Goal: Information Seeking & Learning: Learn about a topic

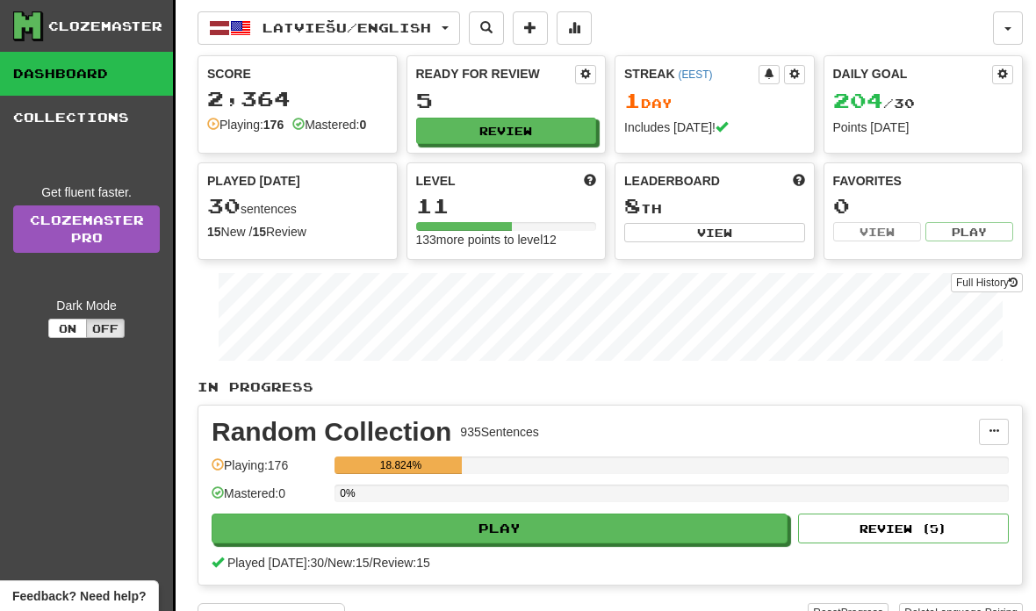
click at [545, 535] on button "Play" at bounding box center [500, 529] width 576 height 30
select select "**"
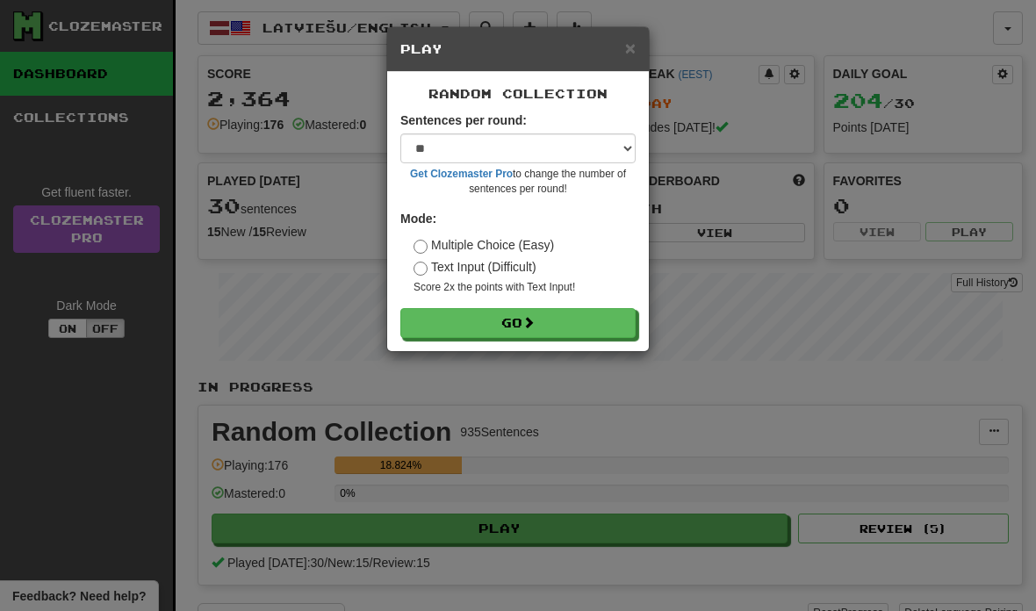
click at [546, 325] on button "Go" at bounding box center [517, 323] width 235 height 30
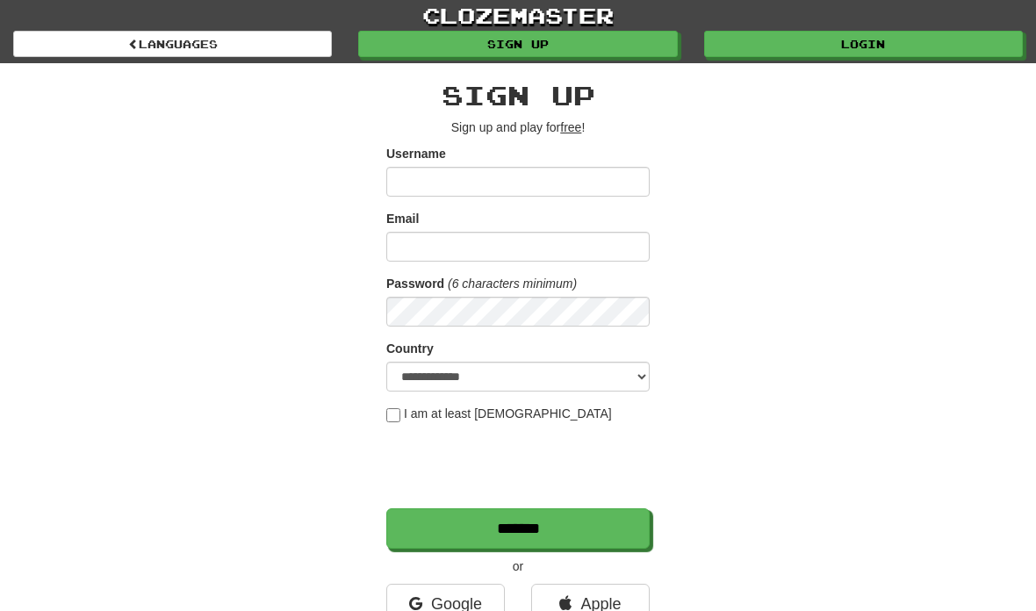
click at [878, 44] on link "Login" at bounding box center [863, 44] width 319 height 26
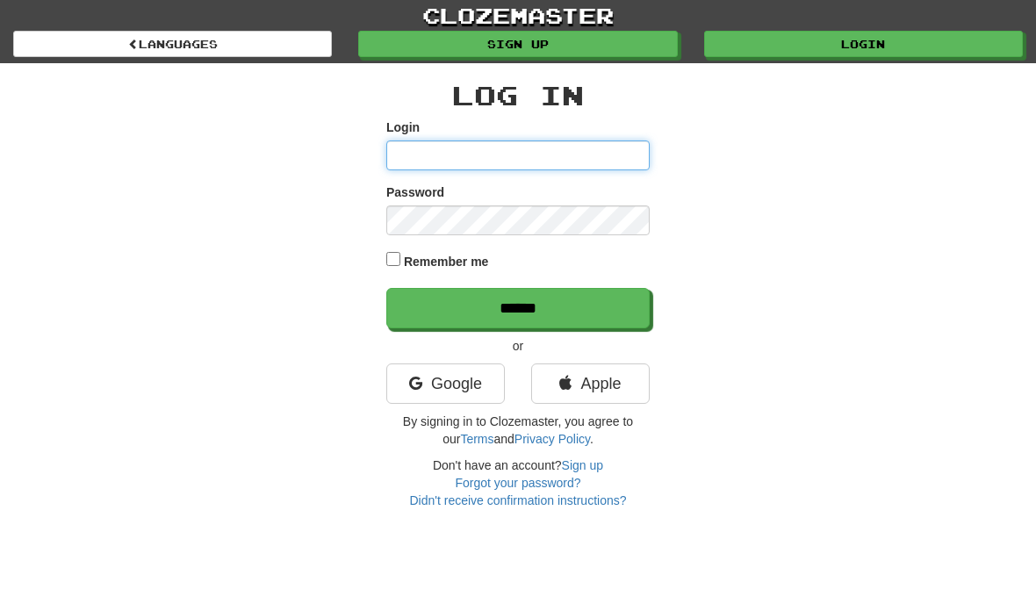
type input "**********"
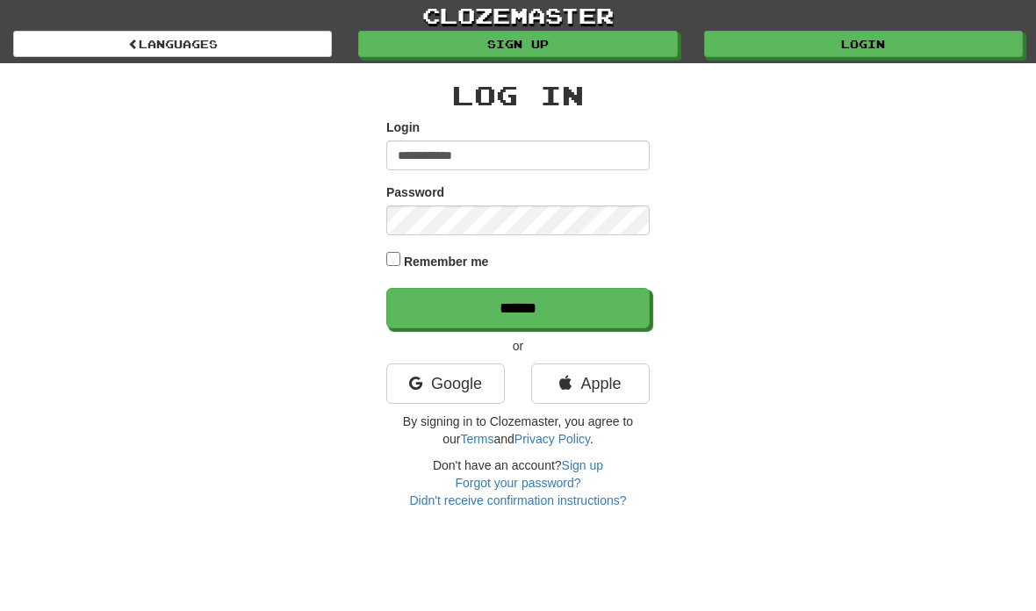
click at [561, 308] on input "******" at bounding box center [517, 308] width 263 height 40
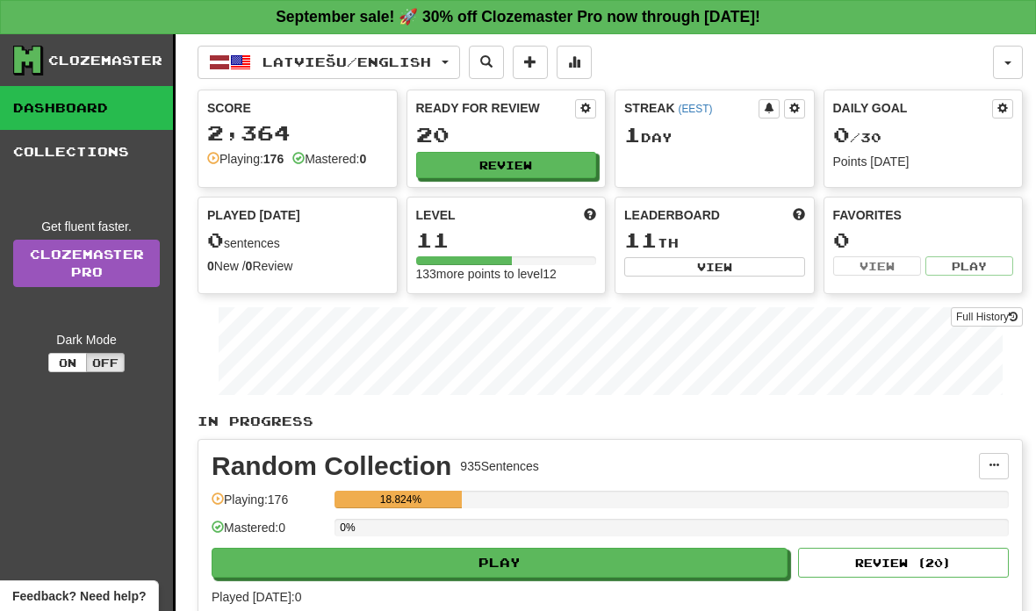
click at [578, 558] on button "Play" at bounding box center [500, 563] width 576 height 30
select select "**"
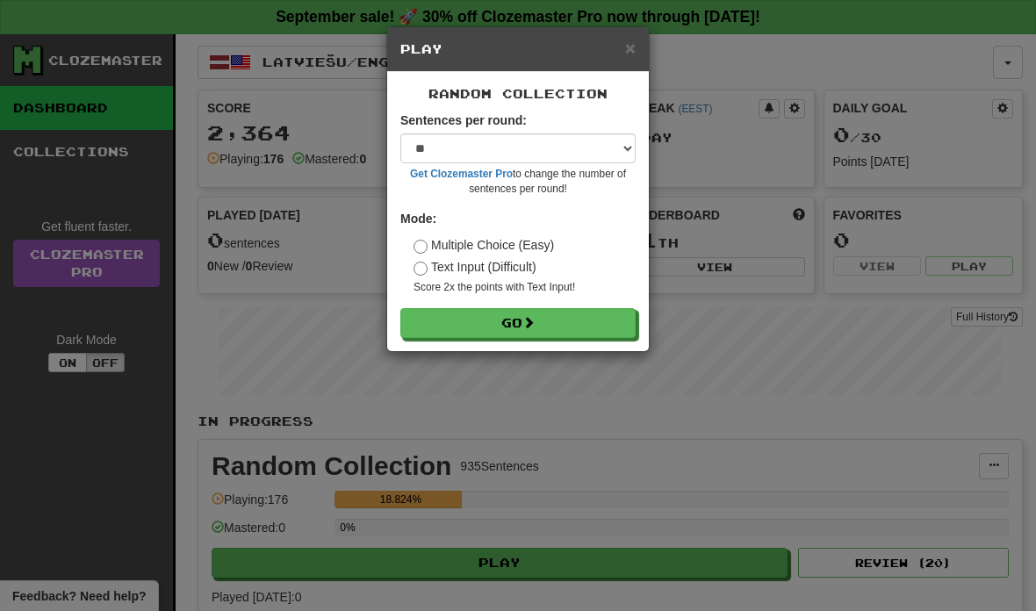
click at [524, 320] on button "Go" at bounding box center [517, 323] width 235 height 30
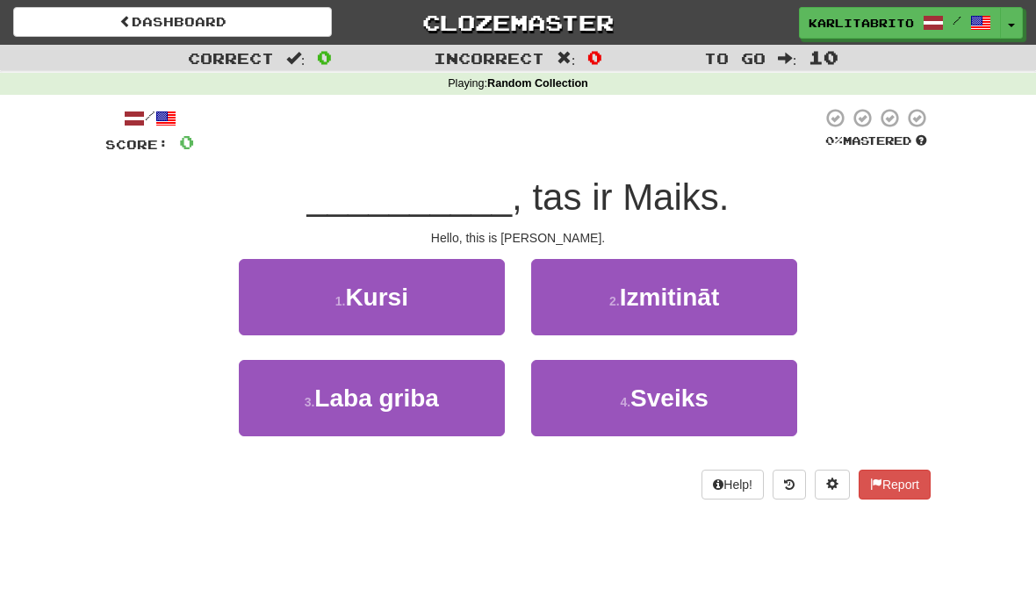
click at [717, 396] on button "4 . Sveiks" at bounding box center [664, 398] width 266 height 76
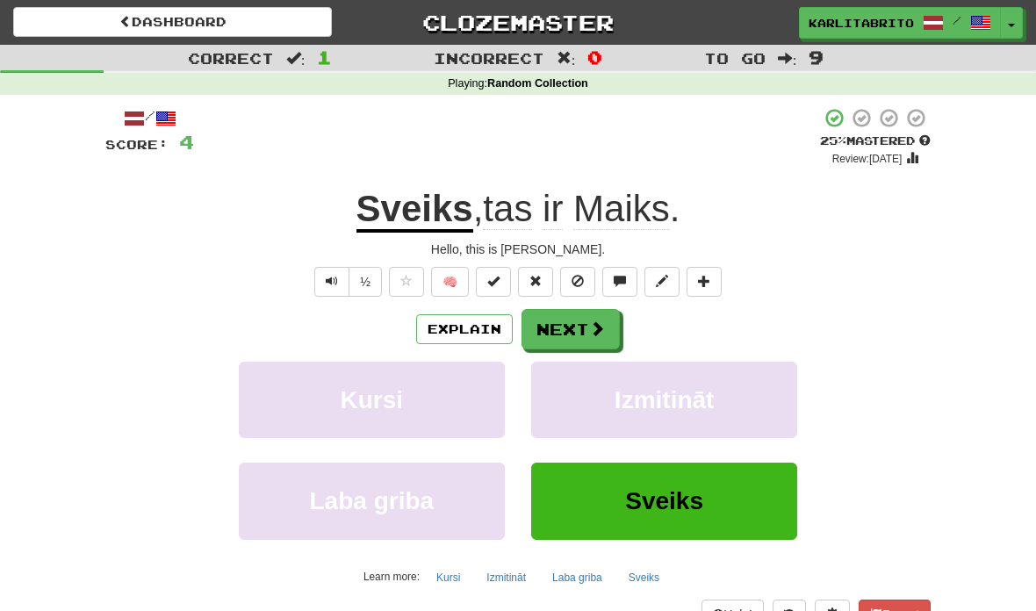
click at [586, 330] on button "Next" at bounding box center [570, 329] width 98 height 40
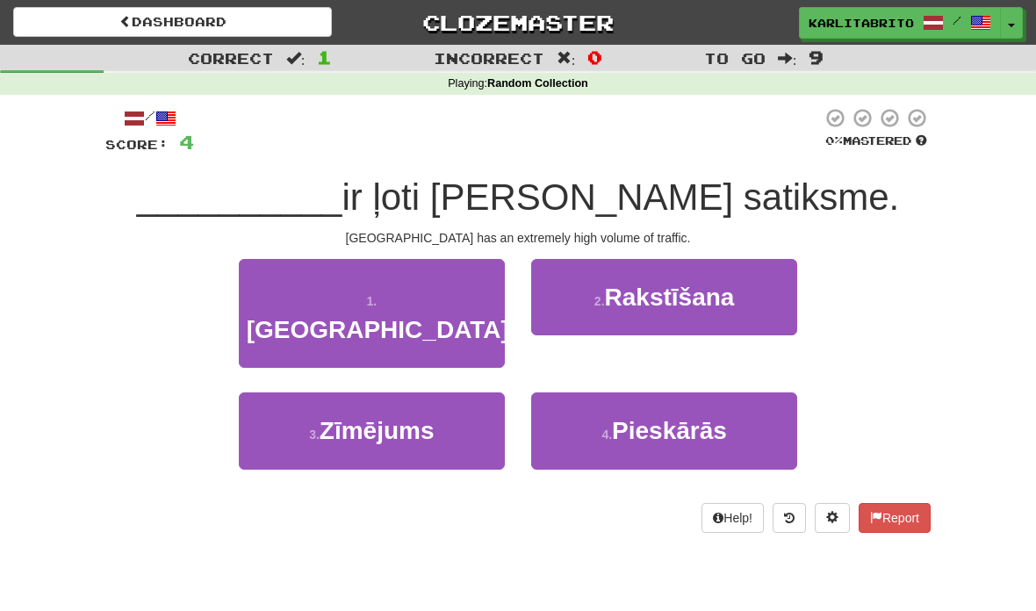
click at [399, 316] on span "Tokijā" at bounding box center [378, 329] width 262 height 27
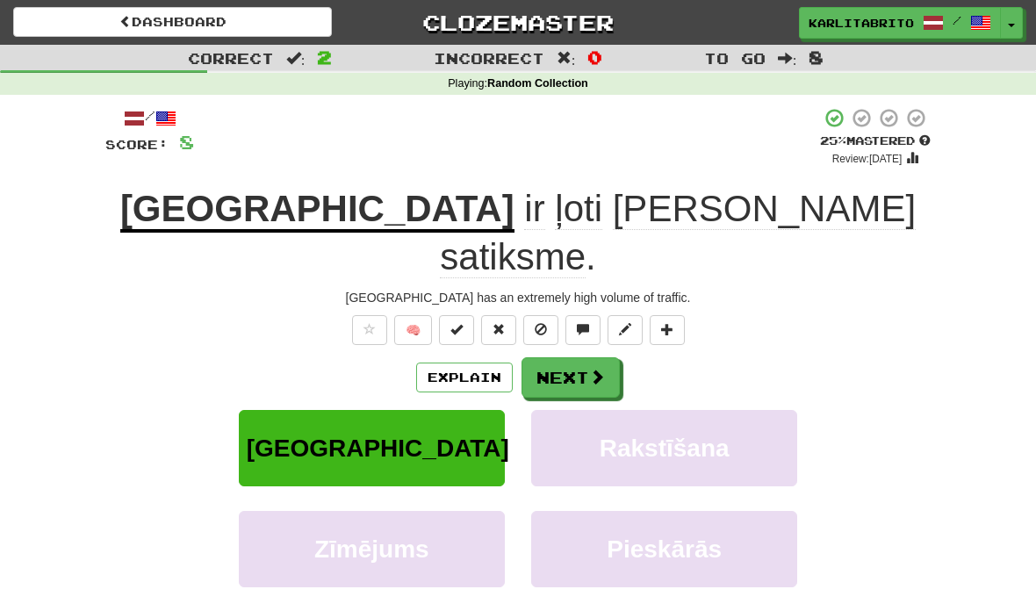
click at [573, 357] on button "Next" at bounding box center [570, 377] width 98 height 40
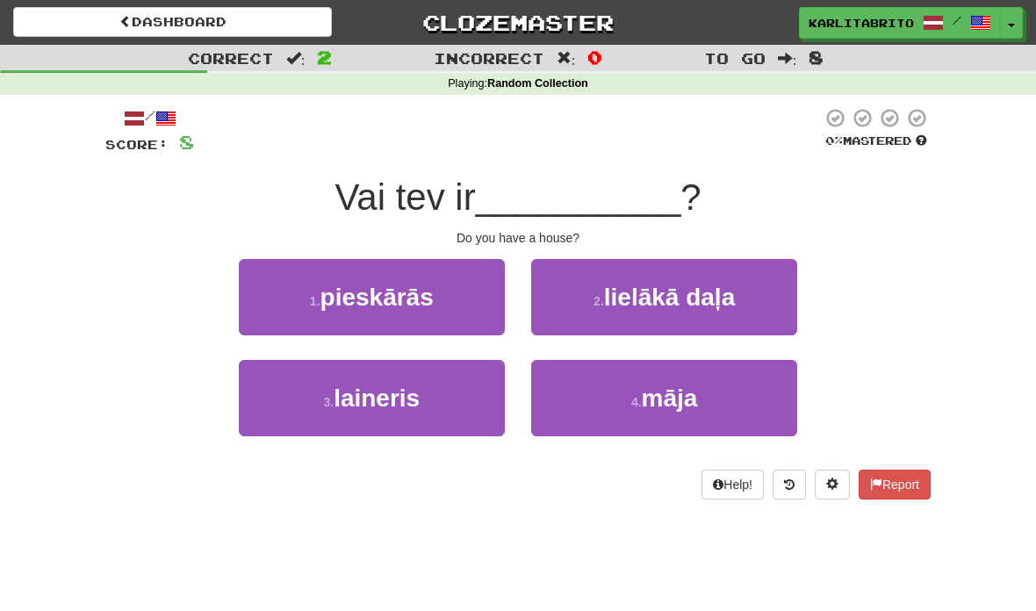
click at [704, 402] on button "4 . māja" at bounding box center [664, 398] width 266 height 76
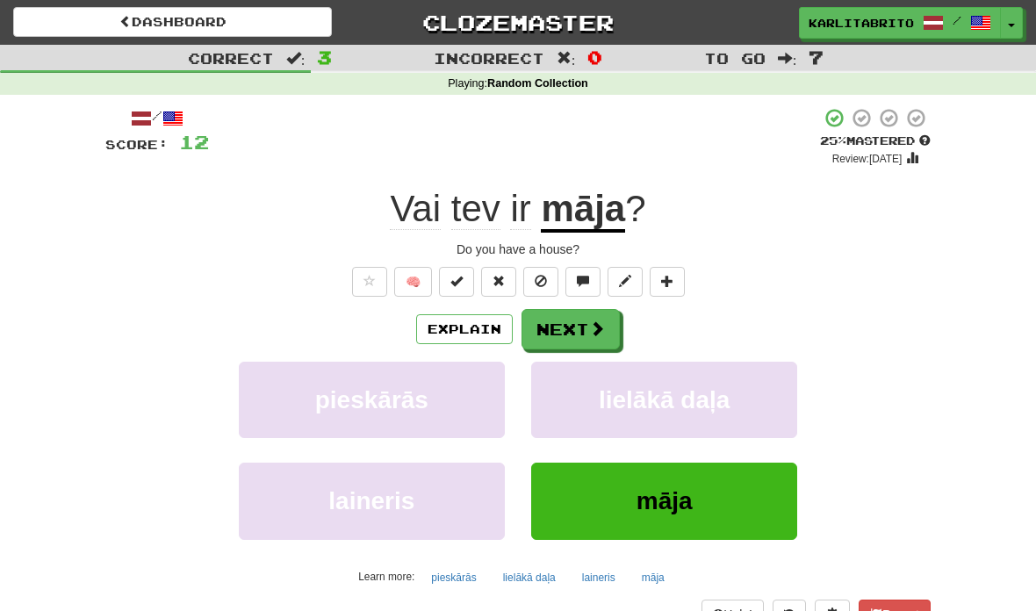
click at [580, 330] on button "Next" at bounding box center [570, 329] width 98 height 40
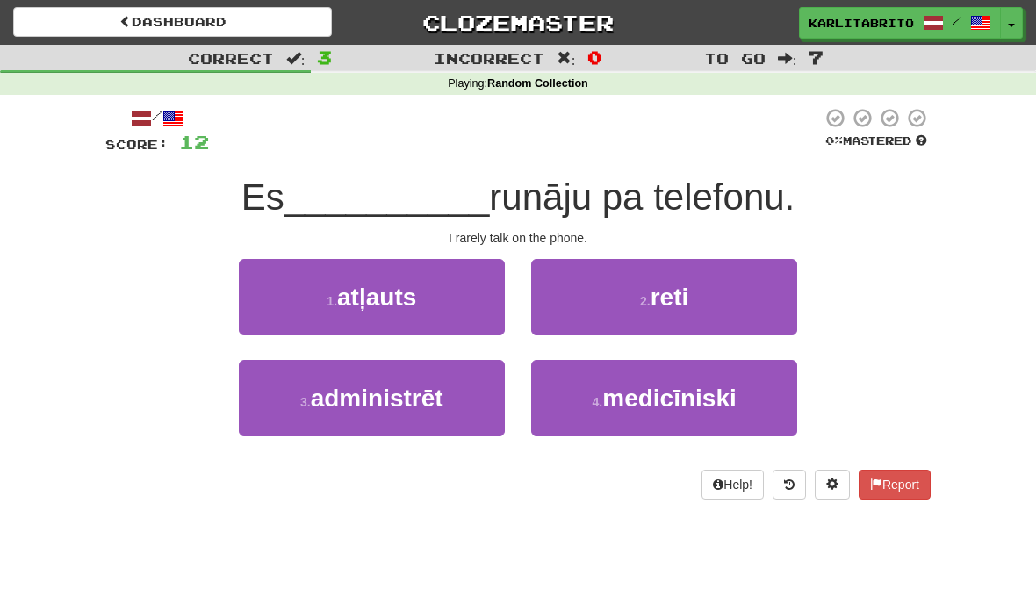
click at [680, 296] on span "reti" at bounding box center [669, 297] width 39 height 27
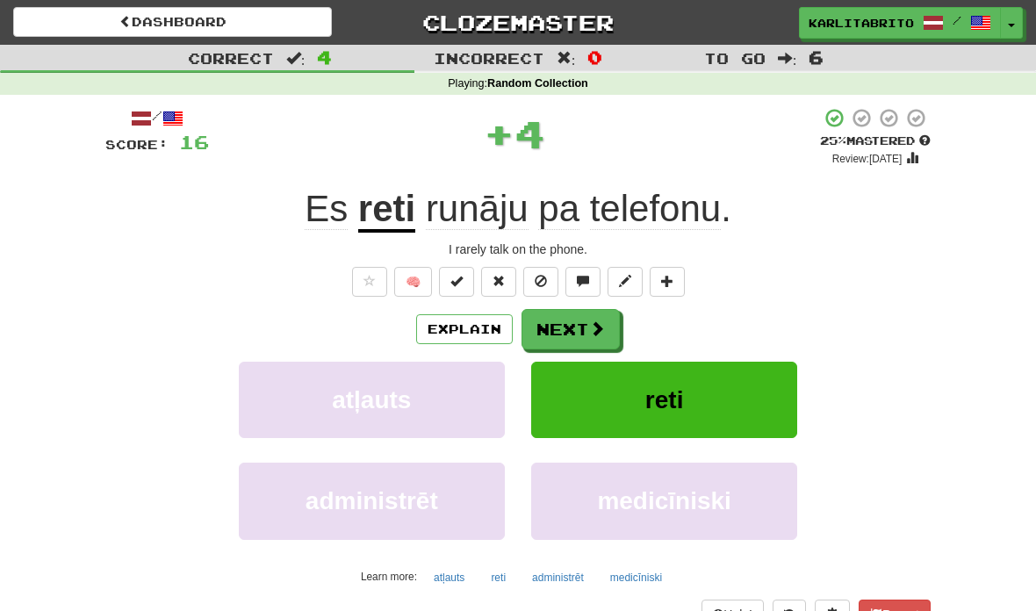
click at [458, 325] on button "Explain" at bounding box center [464, 329] width 97 height 30
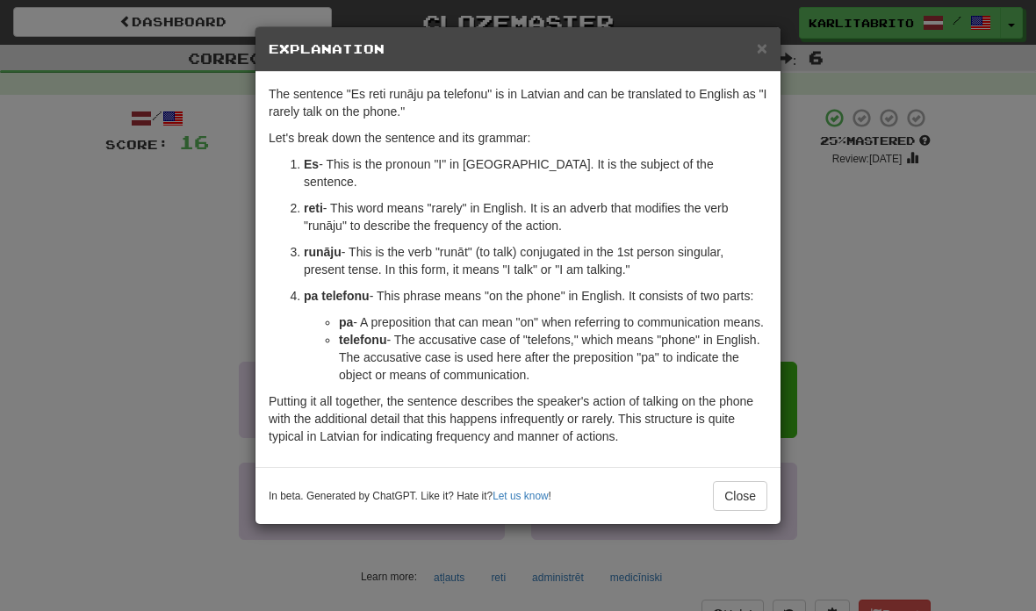
click at [751, 498] on button "Close" at bounding box center [740, 496] width 54 height 30
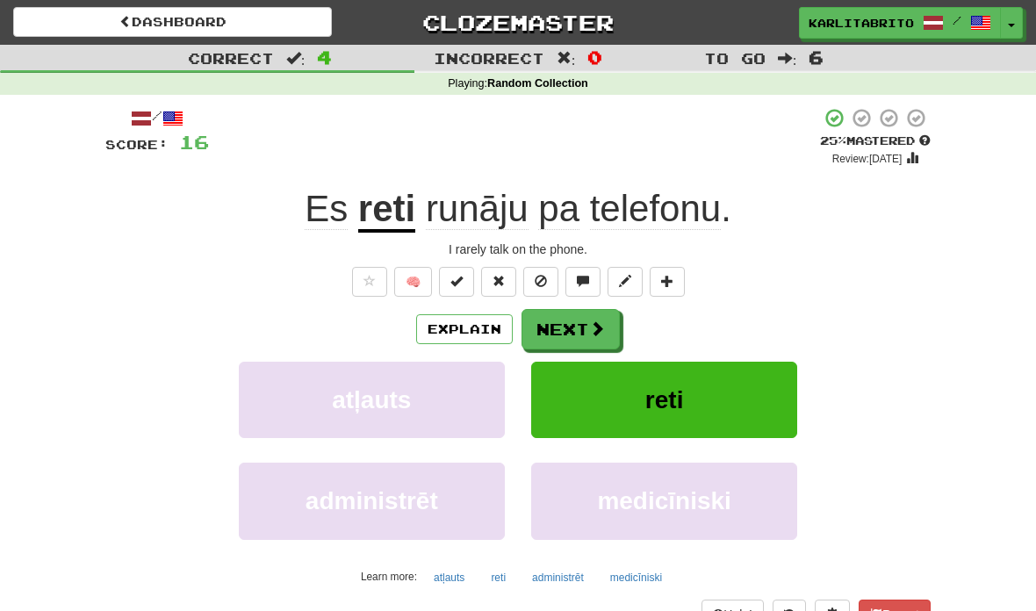
click at [575, 329] on button "Next" at bounding box center [570, 329] width 98 height 40
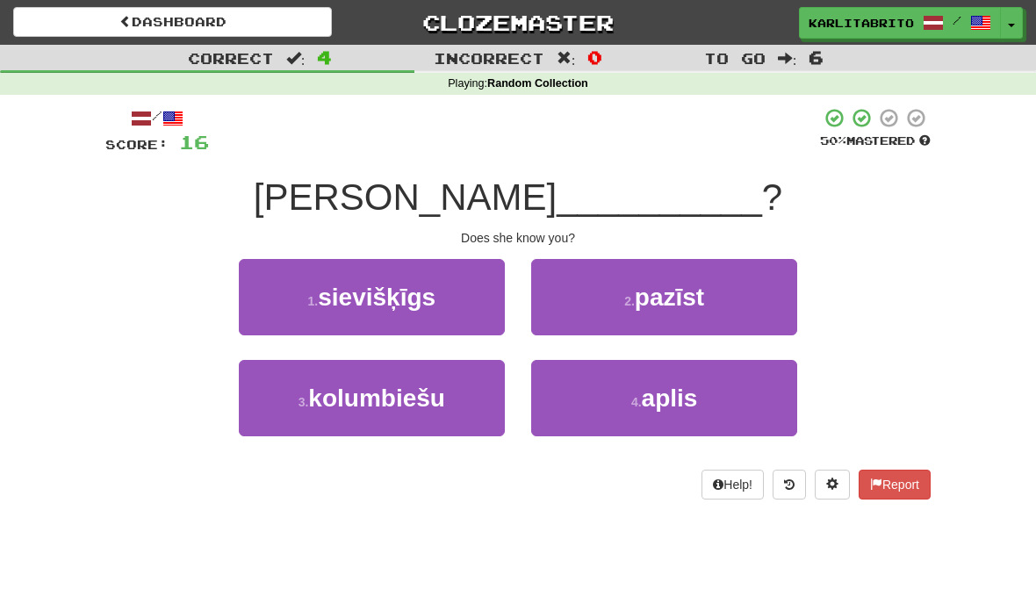
click at [676, 290] on span "pazīst" at bounding box center [669, 297] width 69 height 27
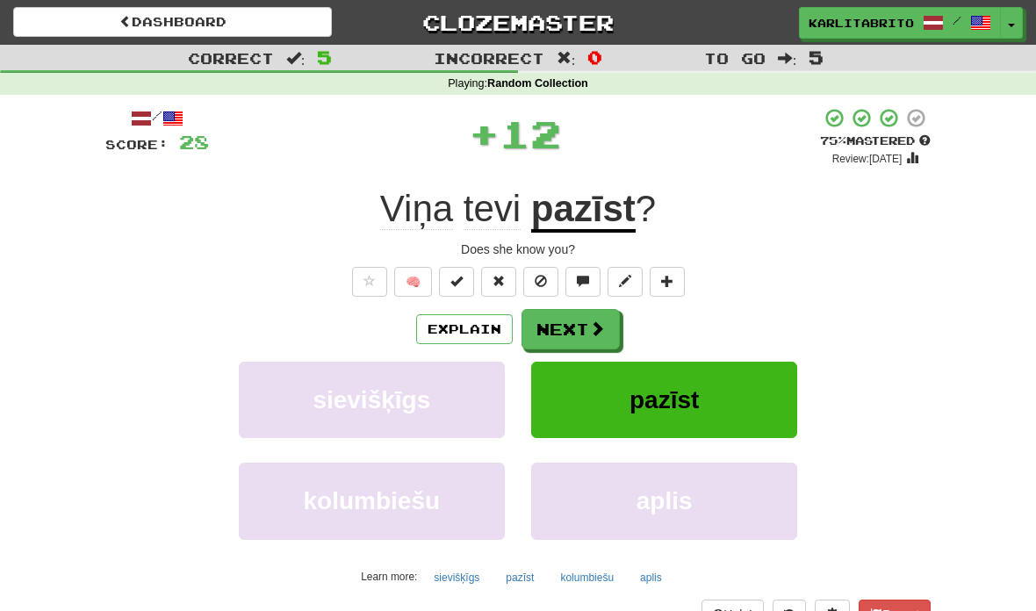
click at [470, 321] on button "Explain" at bounding box center [464, 329] width 97 height 30
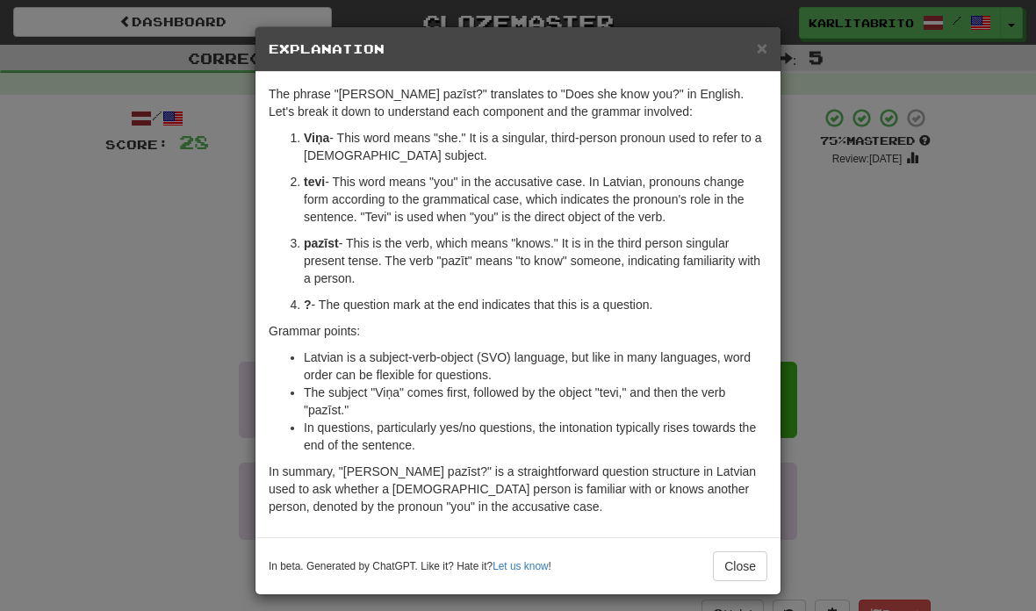
click at [746, 566] on button "Close" at bounding box center [740, 566] width 54 height 30
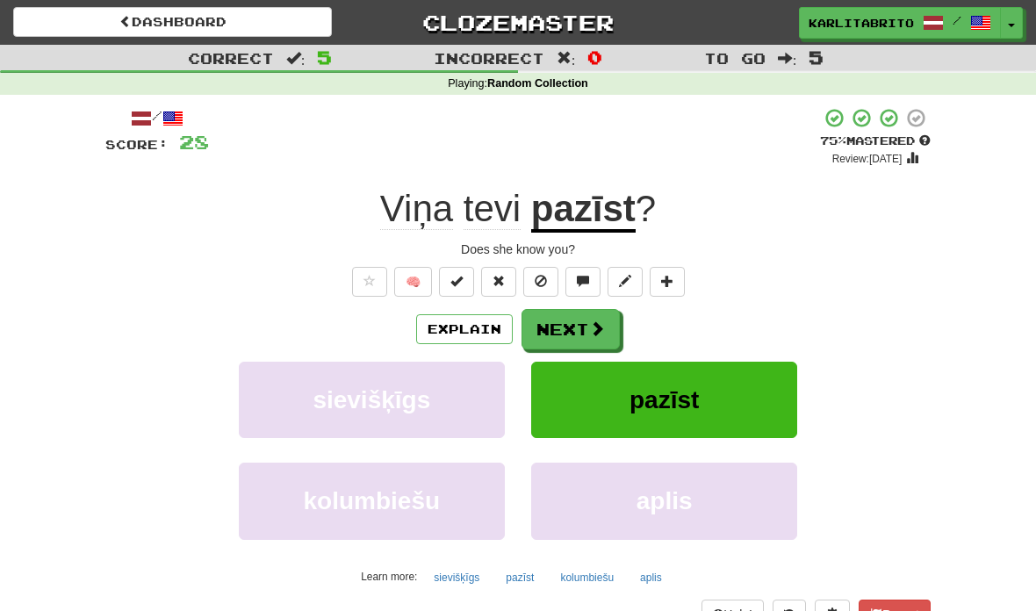
click at [581, 329] on button "Next" at bounding box center [570, 329] width 98 height 40
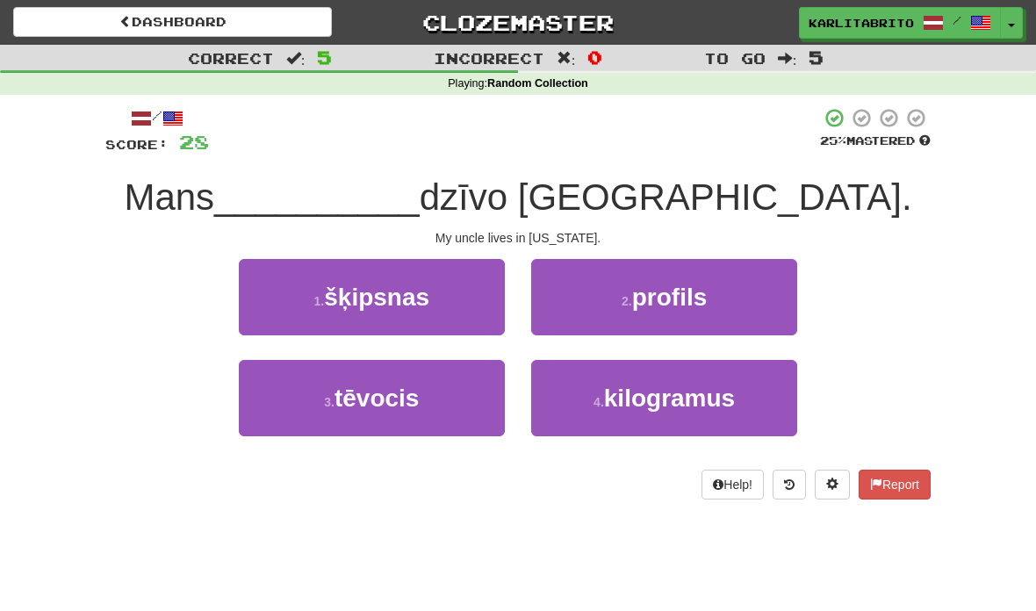
click at [433, 406] on button "3 . tēvocis" at bounding box center [372, 398] width 266 height 76
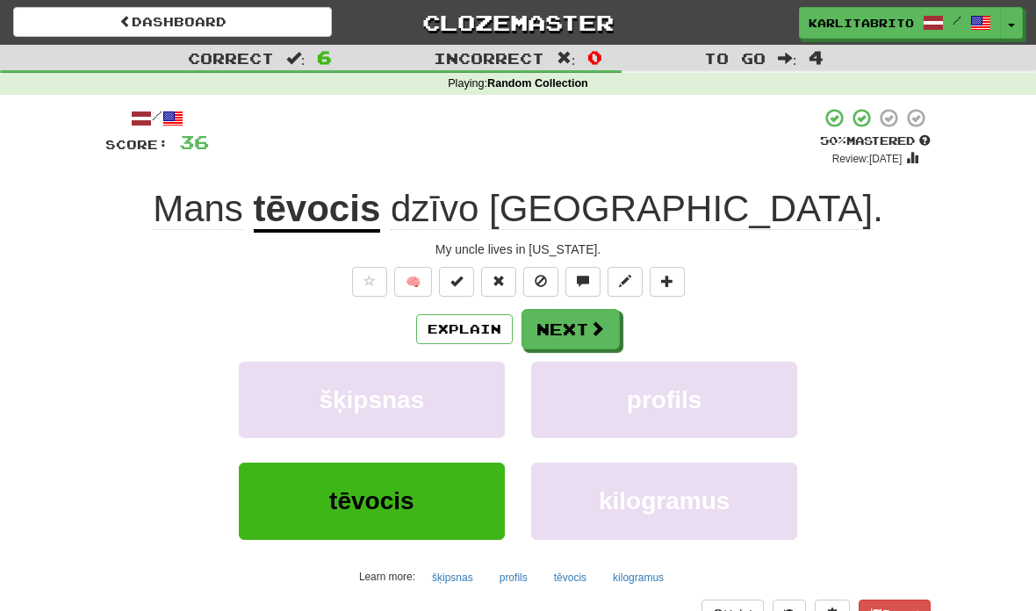
click at [575, 328] on button "Next" at bounding box center [570, 329] width 98 height 40
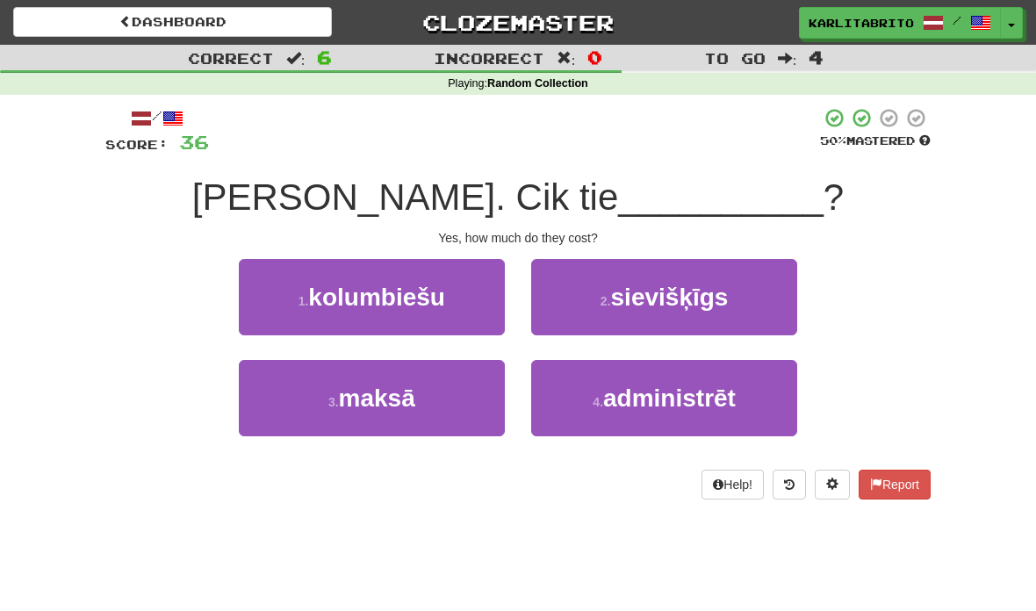
click at [427, 400] on button "3 . maksā" at bounding box center [372, 398] width 266 height 76
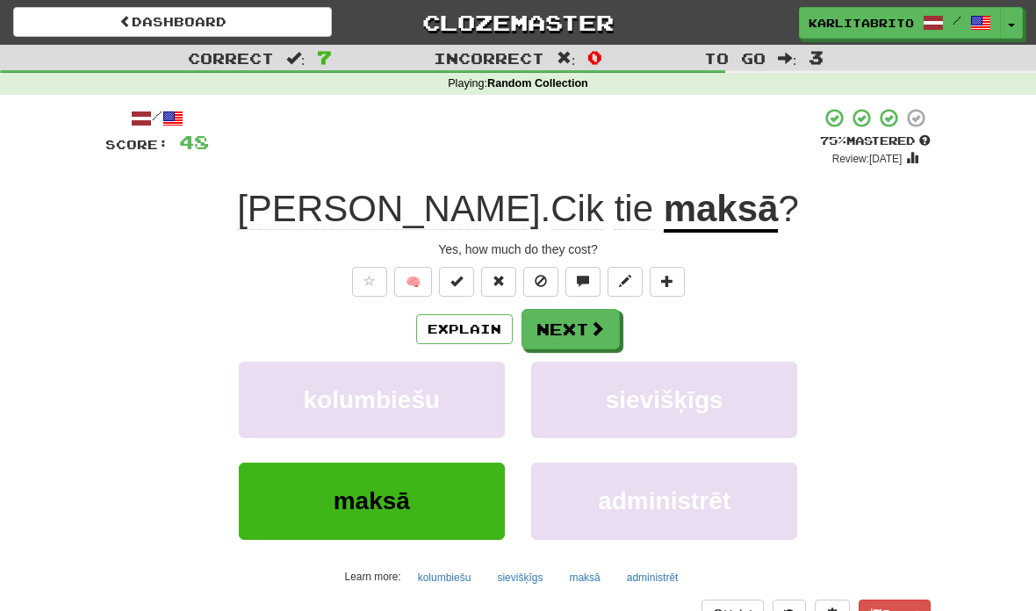
click at [566, 333] on button "Next" at bounding box center [570, 329] width 98 height 40
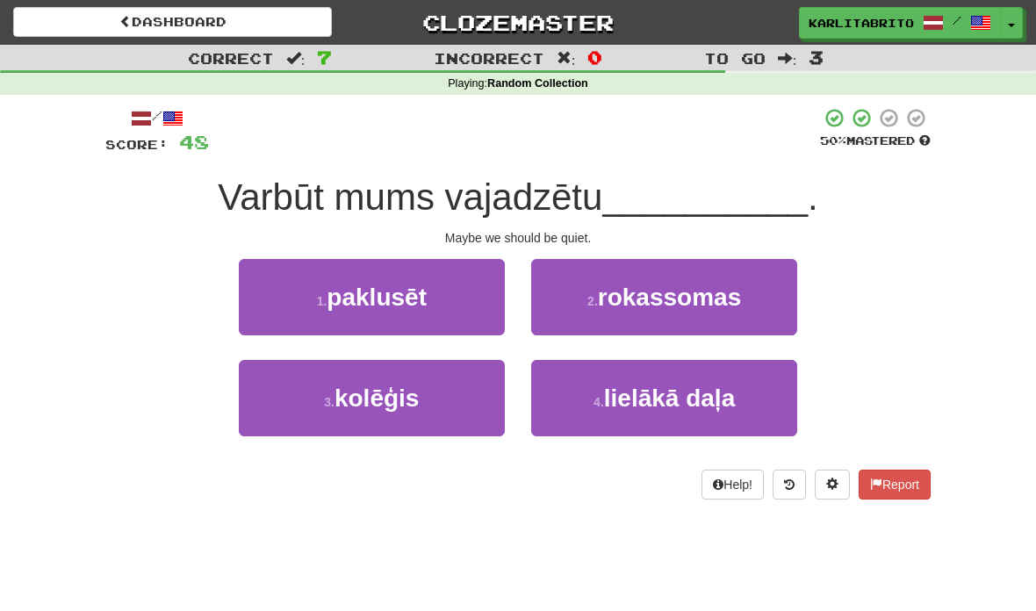
click at [416, 294] on span "paklusēt" at bounding box center [377, 297] width 100 height 27
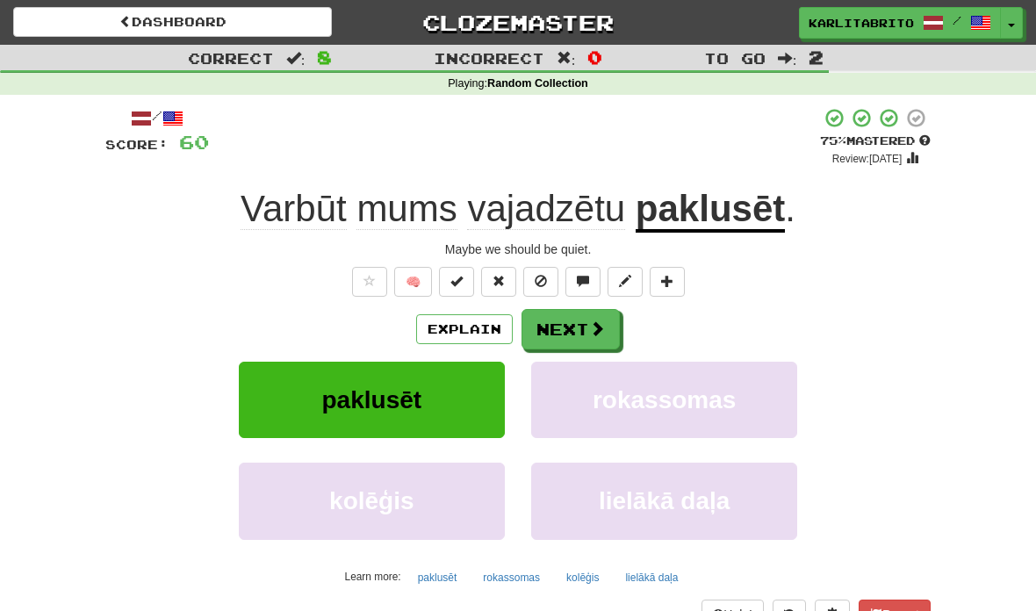
click at [574, 327] on button "Next" at bounding box center [570, 329] width 98 height 40
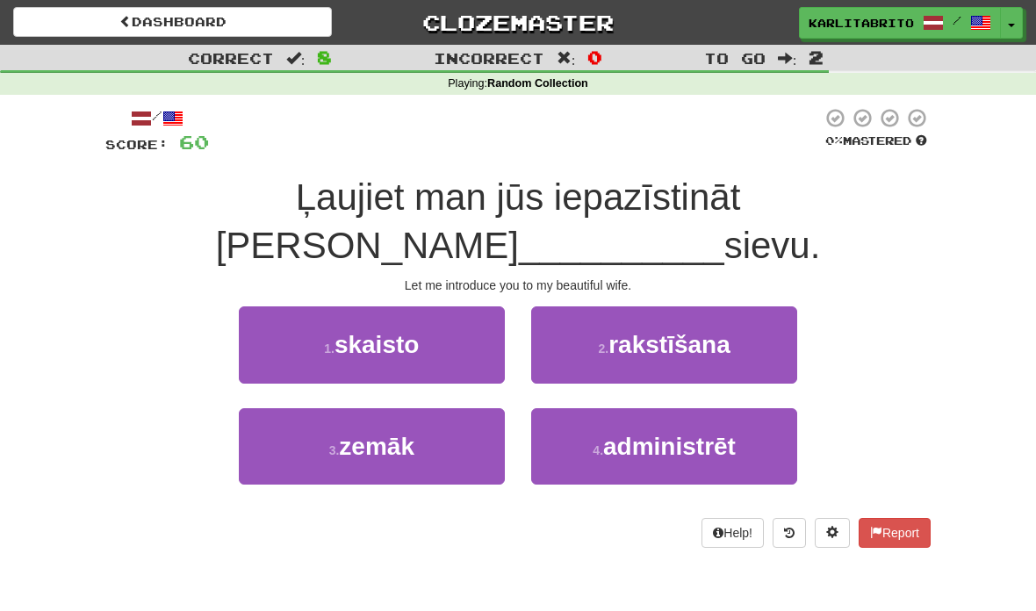
click at [427, 346] on button "1 . skaisto" at bounding box center [372, 344] width 266 height 76
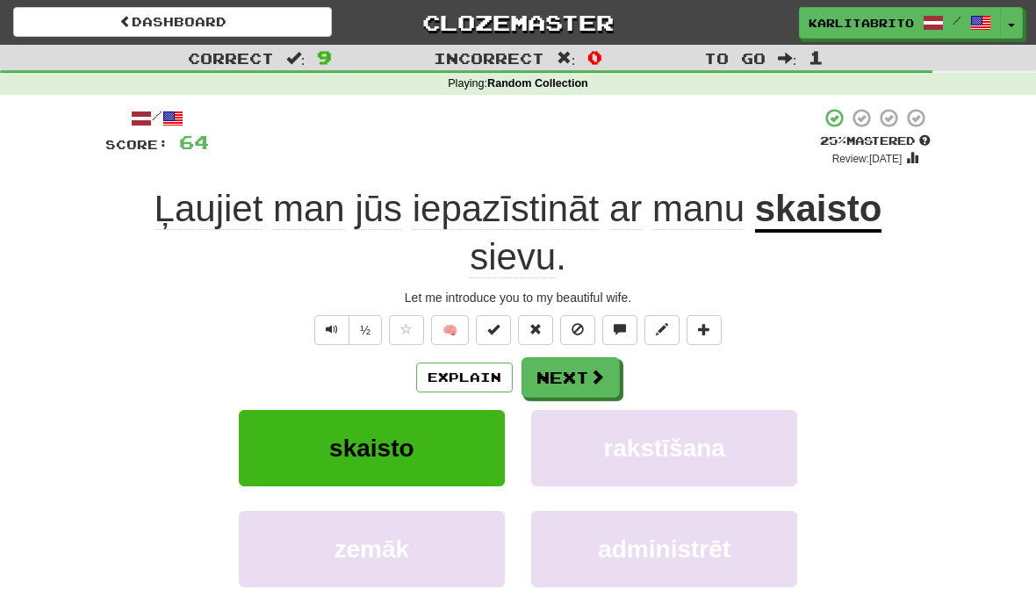
click at [326, 326] on span "Text-to-speech controls" at bounding box center [332, 329] width 12 height 12
click at [471, 370] on button "Explain" at bounding box center [464, 378] width 97 height 30
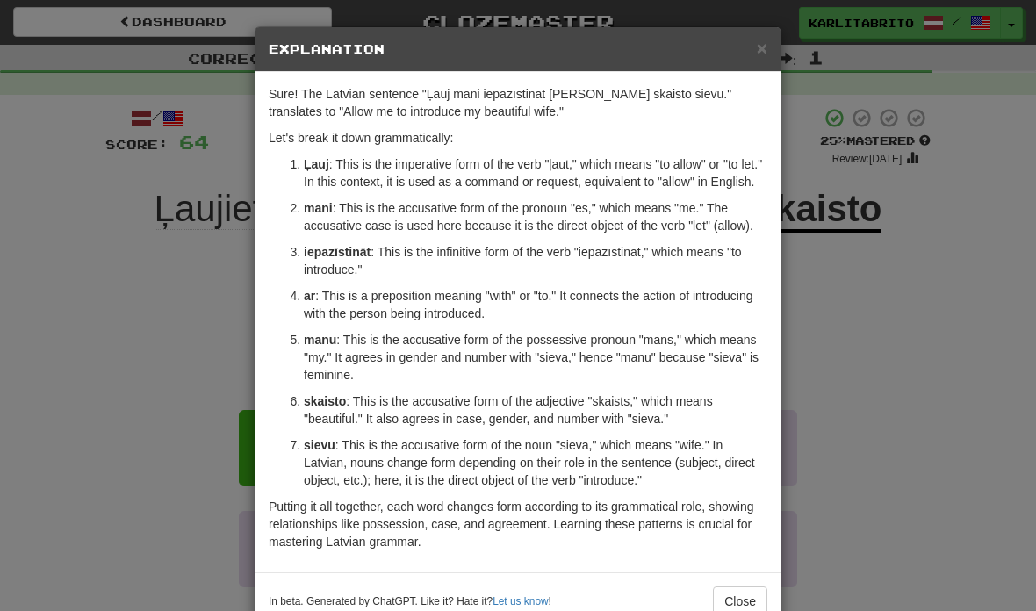
click at [140, 387] on div "× Explanation Sure! The Latvian sentence "Ļauj mani iepazīstināt ar manu skaist…" at bounding box center [518, 305] width 1036 height 611
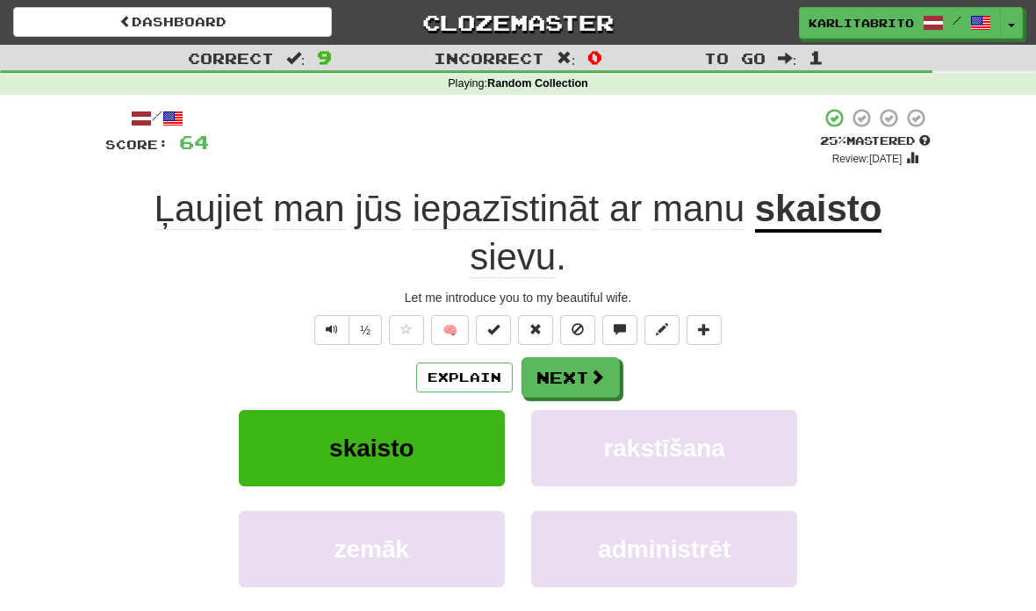
click at [338, 323] on button "Text-to-speech controls" at bounding box center [331, 330] width 35 height 30
click at [335, 323] on span "Text-to-speech controls" at bounding box center [332, 329] width 12 height 12
click at [563, 374] on button "Next" at bounding box center [570, 377] width 98 height 40
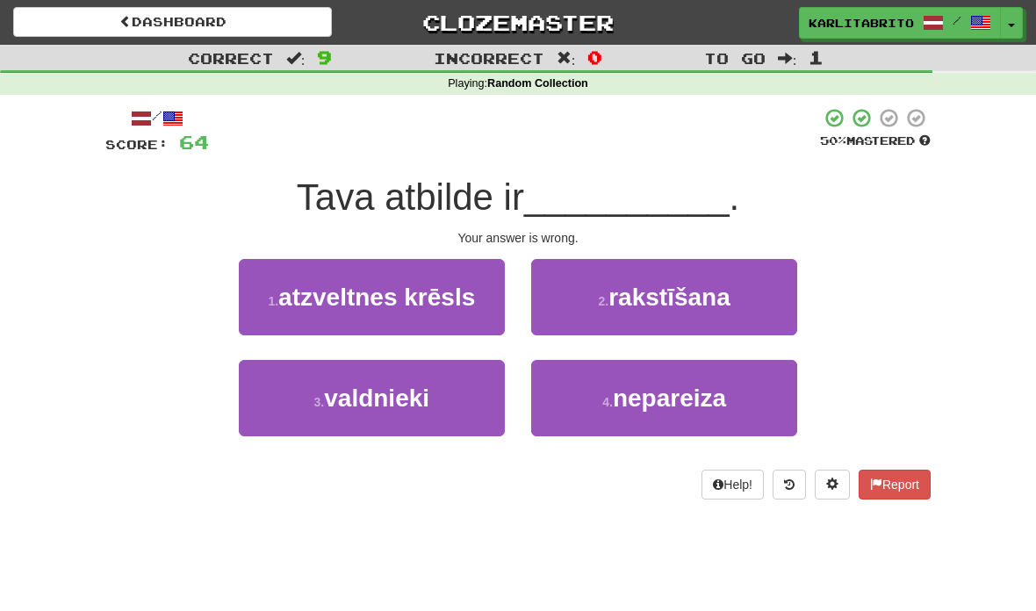
click at [671, 391] on span "nepareiza" at bounding box center [669, 397] width 113 height 27
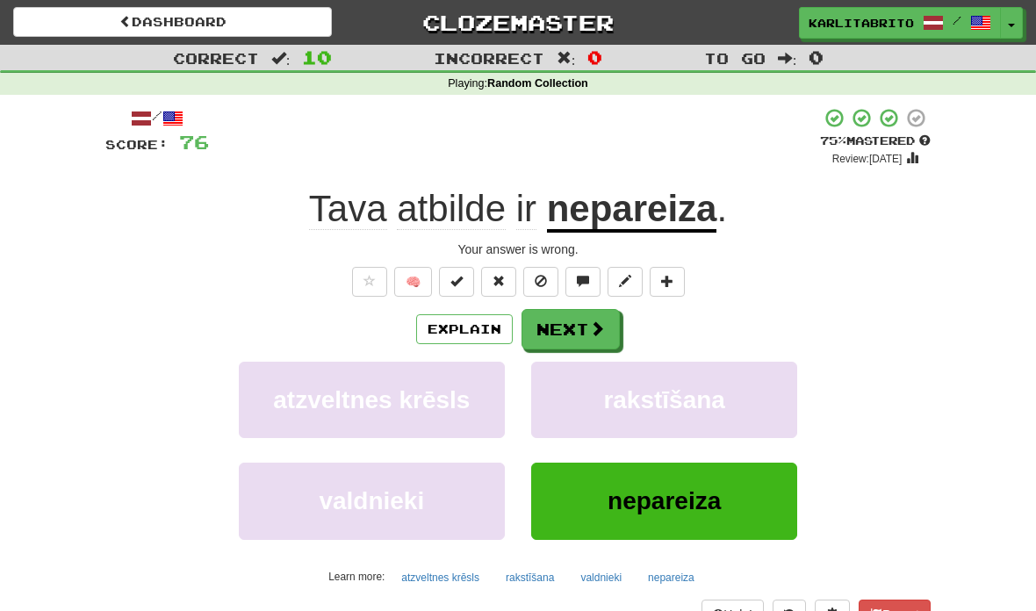
click at [572, 320] on button "Next" at bounding box center [570, 329] width 98 height 40
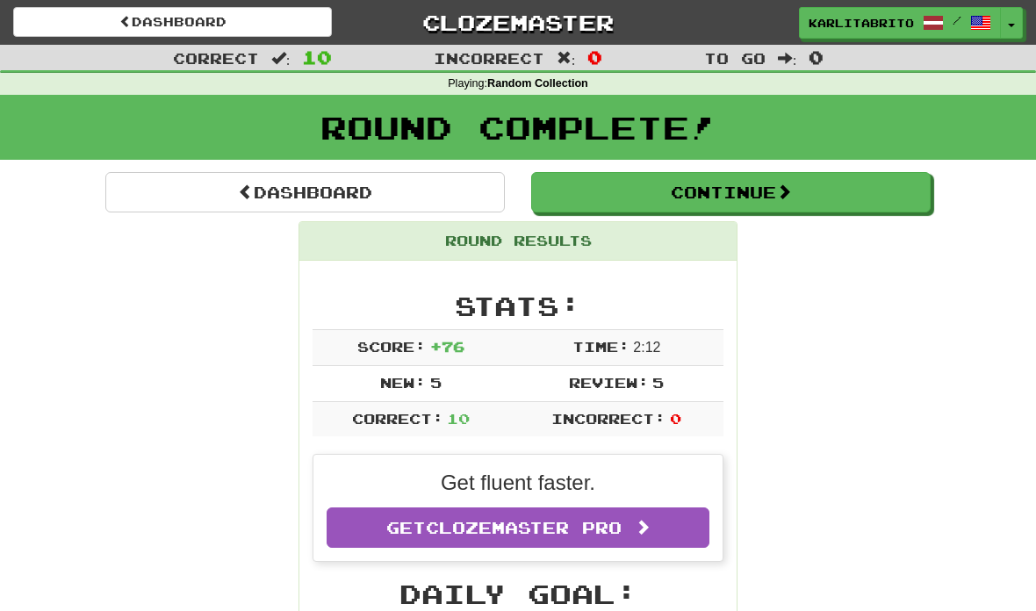
click at [287, 188] on link "Dashboard" at bounding box center [304, 192] width 399 height 40
